Goal: Transaction & Acquisition: Purchase product/service

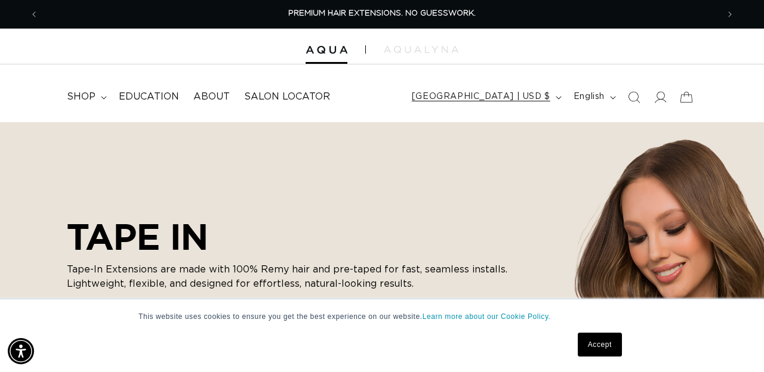
click at [544, 100] on span "[GEOGRAPHIC_DATA] | USD $" at bounding box center [481, 97] width 138 height 13
click at [588, 135] on div "TAPE IN Tape-In Extensions are made with 100% Remy hair and pre-taped for fast,…" at bounding box center [382, 256] width 764 height 268
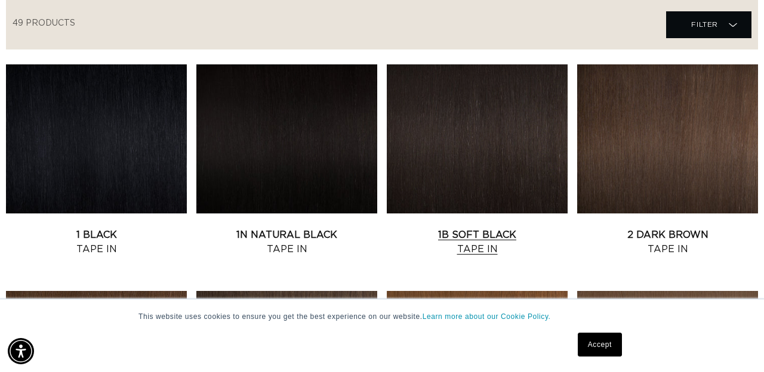
scroll to position [0, 1358]
click at [666, 228] on link "2 Dark Brown Tape In" at bounding box center [667, 242] width 181 height 29
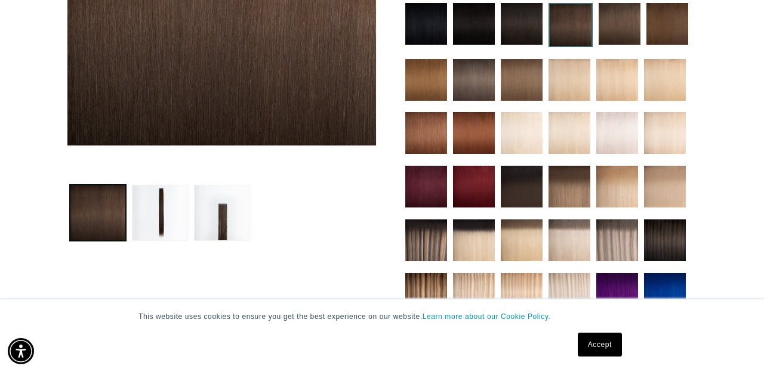
scroll to position [0, 679]
click at [591, 347] on link "Accept" at bounding box center [600, 345] width 44 height 24
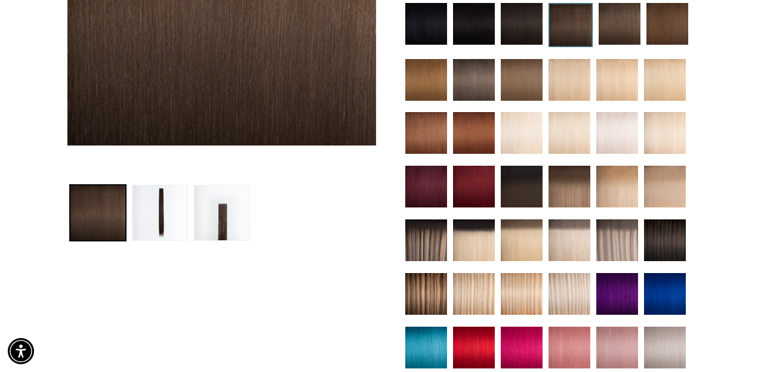
scroll to position [0, 0]
